Goal: Information Seeking & Learning: Check status

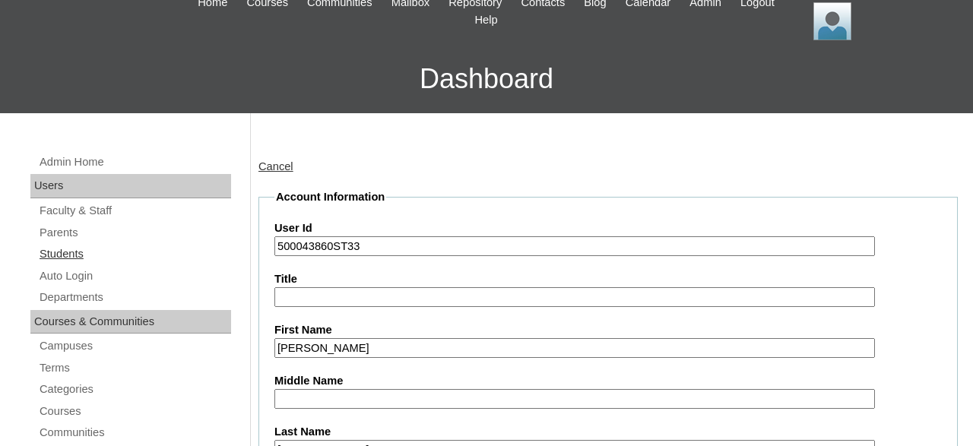
click at [77, 255] on link "Students" at bounding box center [134, 254] width 193 height 19
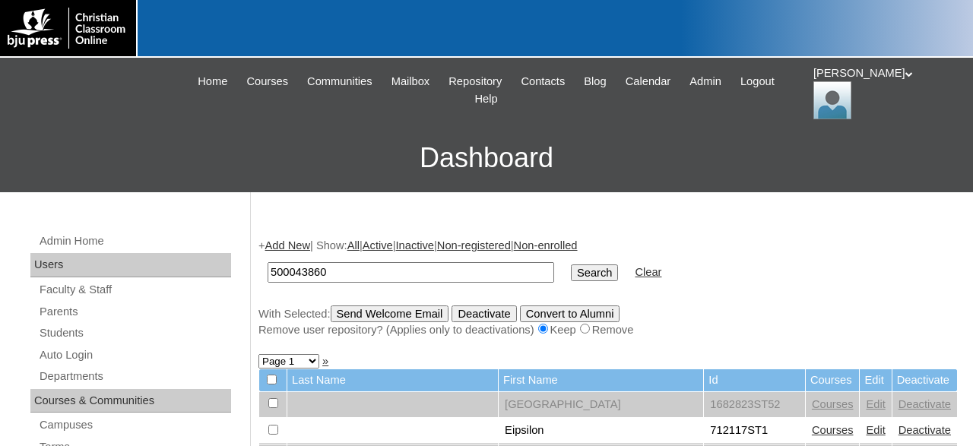
type input "500043860"
click at [571, 264] on input "Search" at bounding box center [594, 272] width 47 height 17
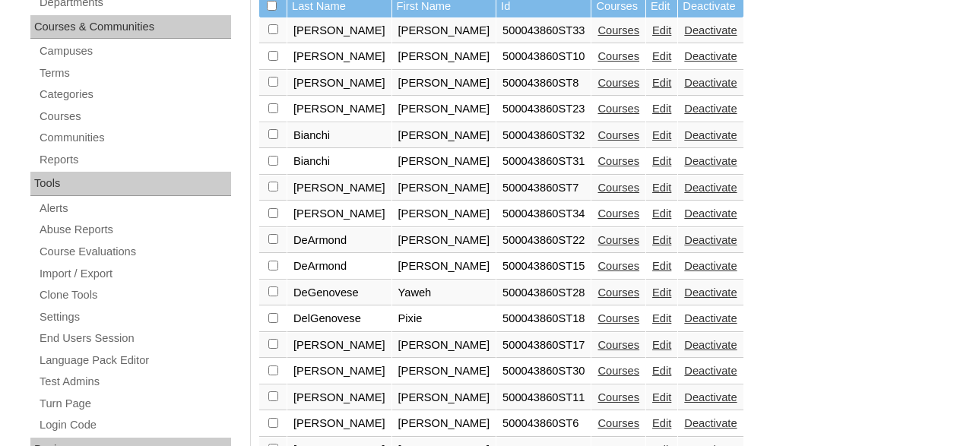
scroll to position [395, 0]
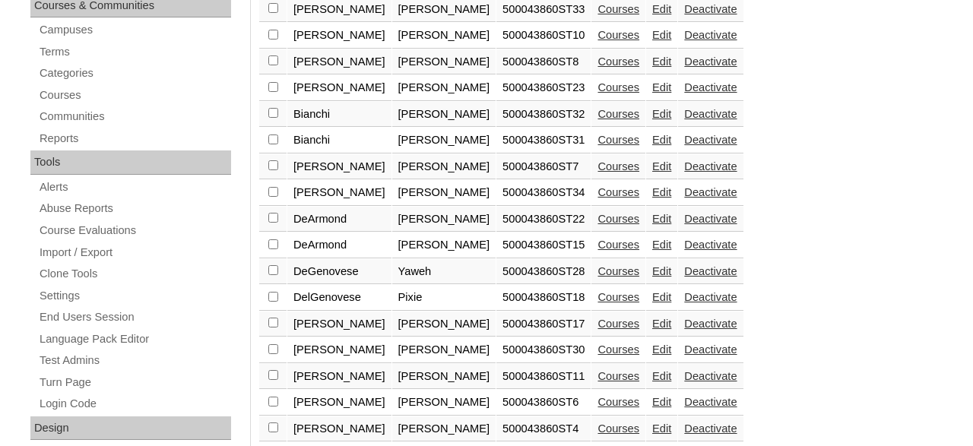
click at [597, 275] on link "Courses" at bounding box center [618, 271] width 42 height 12
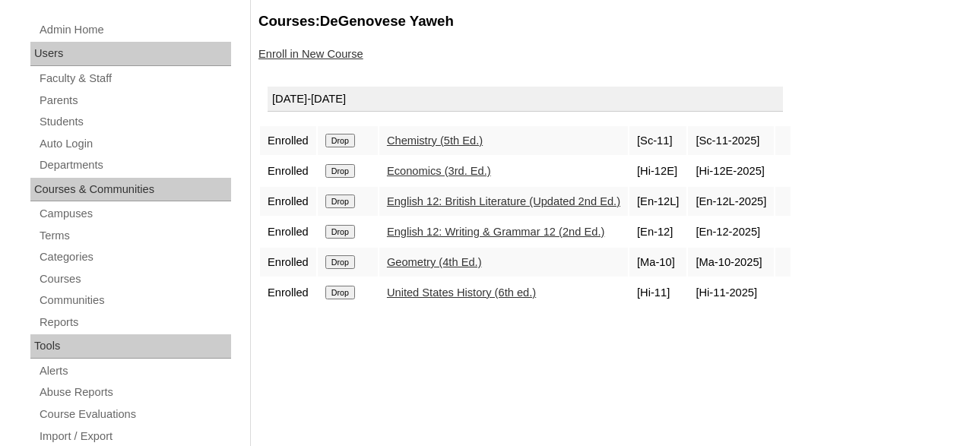
scroll to position [237, 0]
